Goal: Task Accomplishment & Management: Use online tool/utility

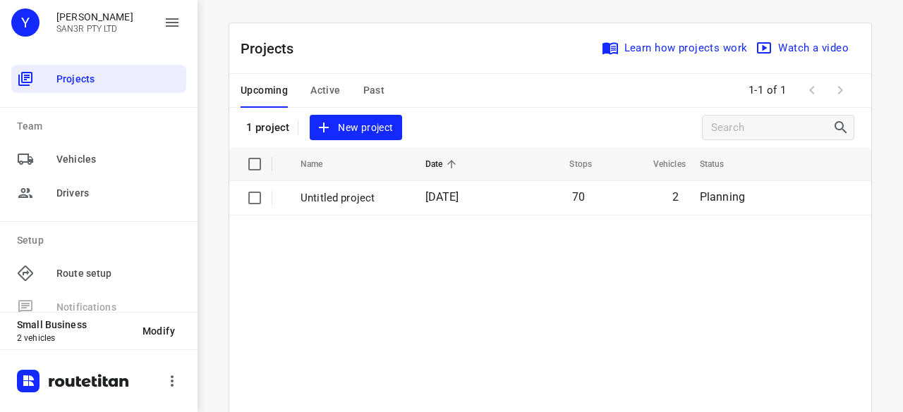
scroll to position [23, 0]
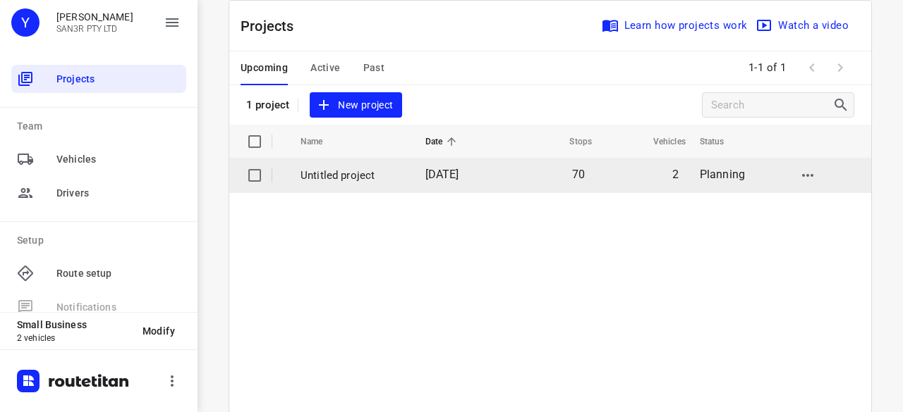
click at [436, 175] on span "[DATE]" at bounding box center [442, 174] width 34 height 13
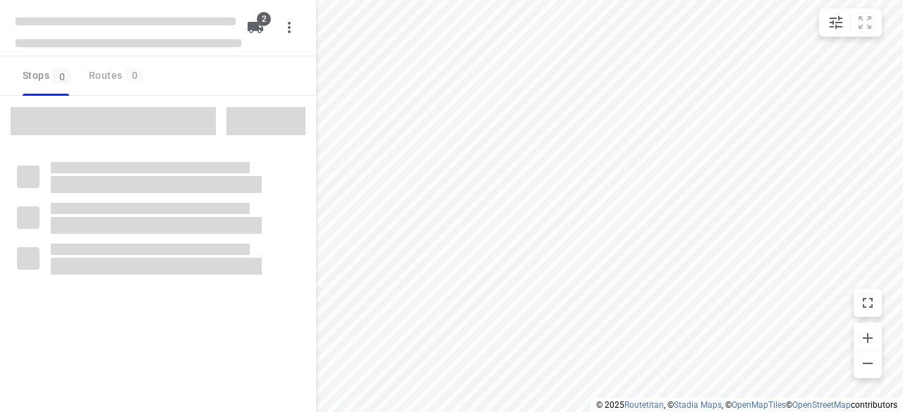
type input "distance"
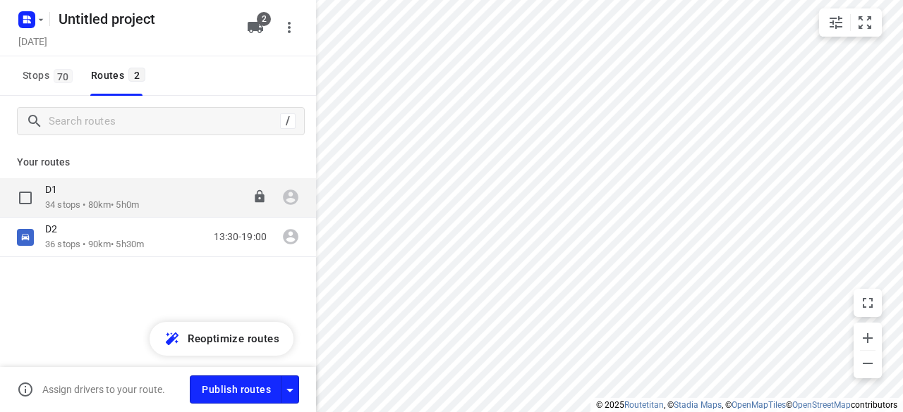
click at [94, 201] on p "34 stops • 80km • 5h0m" at bounding box center [92, 205] width 94 height 13
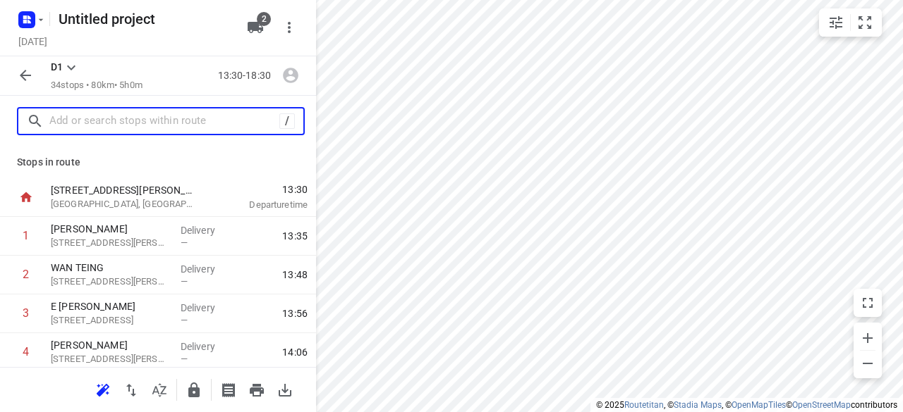
click at [98, 125] on input "text" at bounding box center [164, 122] width 230 height 22
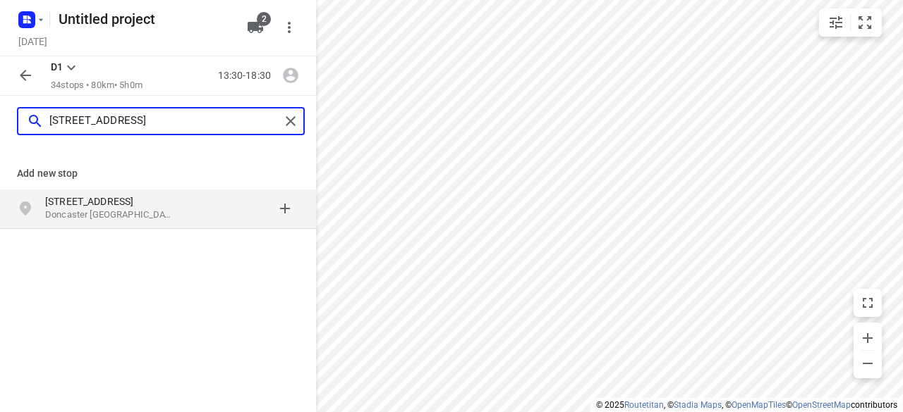
type input "[STREET_ADDRESS]"
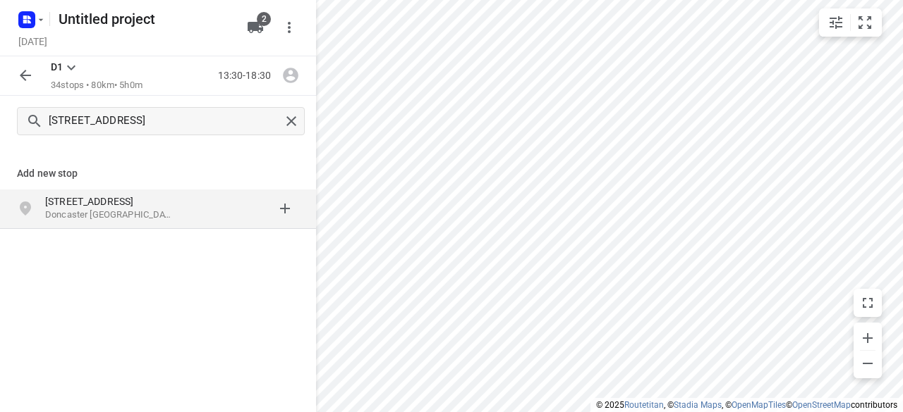
click at [74, 218] on p "Doncaster [GEOGRAPHIC_DATA], [GEOGRAPHIC_DATA]" at bounding box center [110, 215] width 130 height 13
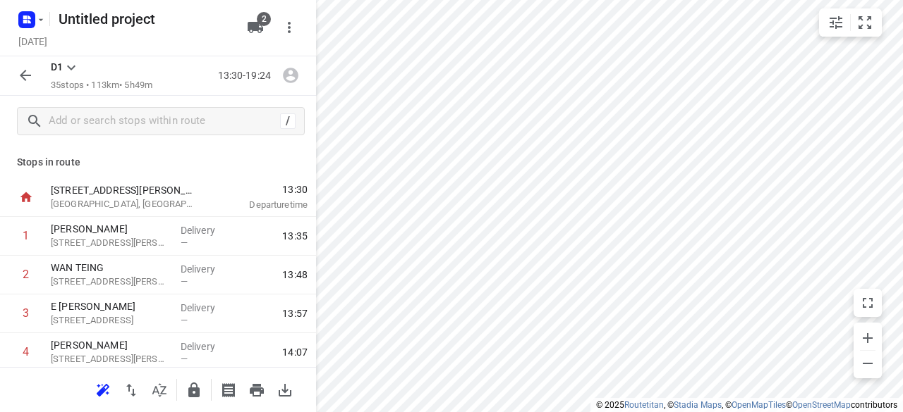
click at [106, 390] on icon "button" at bounding box center [102, 390] width 17 height 17
click at [21, 71] on icon "button" at bounding box center [25, 75] width 17 height 17
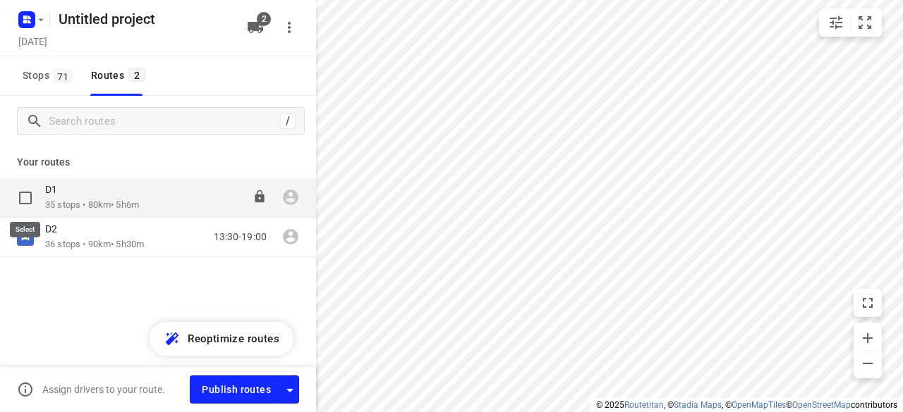
click at [25, 191] on input "checkbox" at bounding box center [25, 198] width 28 height 28
checkbox input "true"
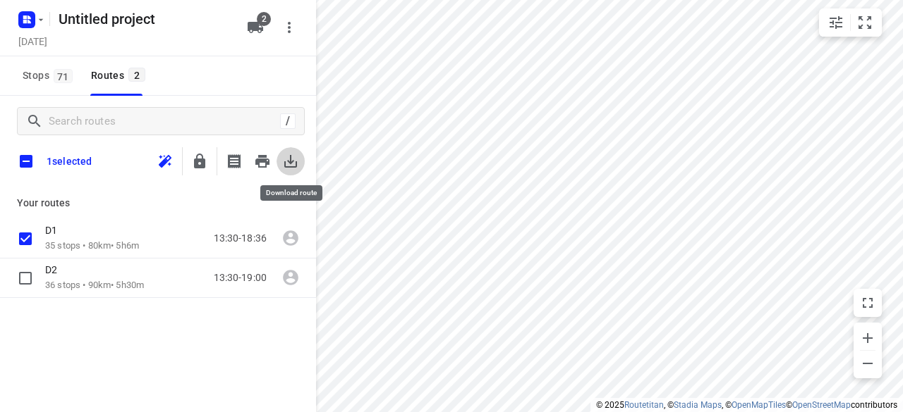
click at [286, 164] on icon "button" at bounding box center [290, 161] width 17 height 17
